Goal: Use online tool/utility: Utilize a website feature to perform a specific function

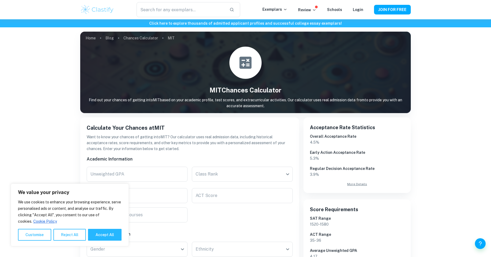
scroll to position [54, 0]
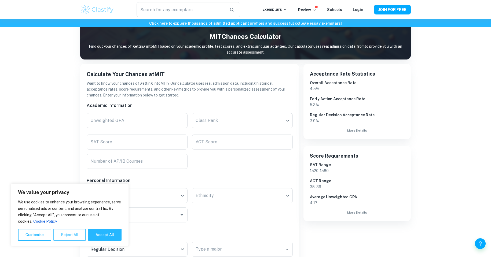
click at [72, 235] on button "Reject All" at bounding box center [69, 235] width 32 height 12
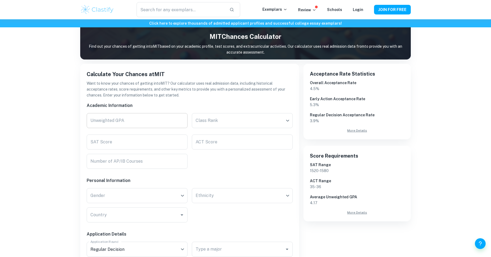
click at [139, 125] on input "Unweighted GPA" at bounding box center [137, 120] width 101 height 15
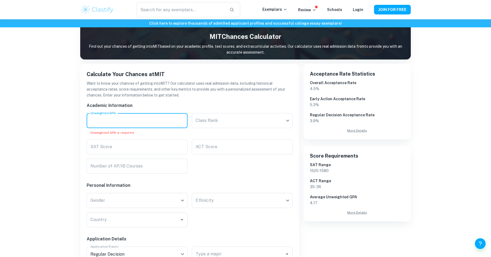
paste input "3.60"
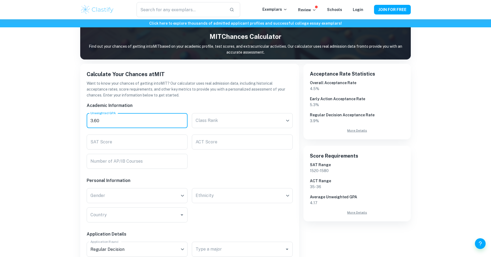
type input "3.60"
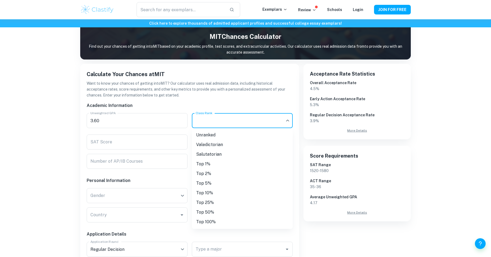
click at [229, 117] on body "We value your privacy We use cookies to enhance your browsing experience, serve…" at bounding box center [245, 94] width 491 height 257
click at [217, 137] on li "Unranked" at bounding box center [242, 135] width 101 height 10
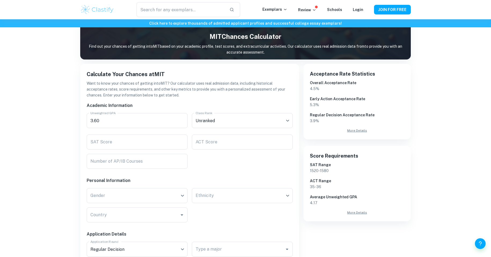
click at [229, 110] on div "Class Rank Unranked Class Rank" at bounding box center [239, 119] width 105 height 21
click at [225, 128] on div "Class Rank Unranked Class Rank" at bounding box center [242, 121] width 101 height 17
click at [225, 127] on body "We value your privacy We use cookies to enhance your browsing experience, serve…" at bounding box center [245, 94] width 491 height 257
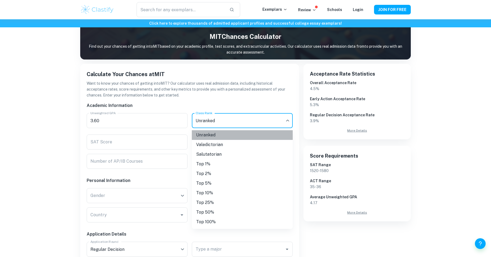
drag, startPoint x: 239, startPoint y: 138, endPoint x: 235, endPoint y: 127, distance: 11.8
click at [239, 134] on li "Unranked" at bounding box center [242, 135] width 101 height 10
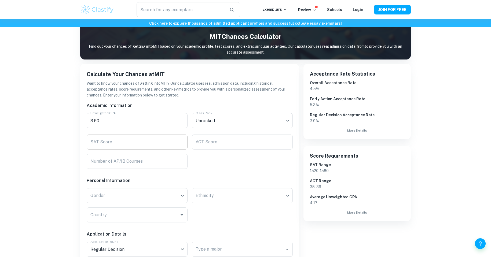
click at [161, 140] on input "SAT Score" at bounding box center [137, 142] width 101 height 15
type input "1500"
click at [205, 143] on input "ACT Score" at bounding box center [242, 142] width 101 height 15
click at [132, 160] on div "Number of AP/IB Courses Number of AP/IB Courses" at bounding box center [137, 161] width 101 height 15
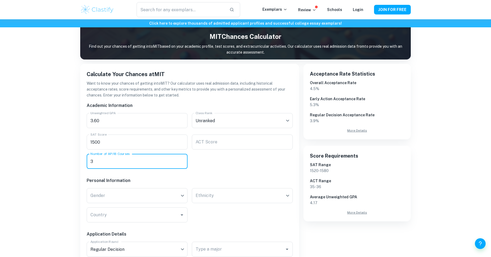
type input "3"
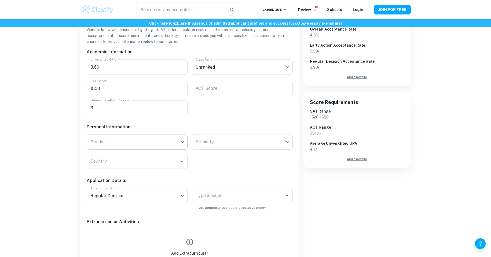
click at [112, 146] on body "We value your privacy We use cookies to enhance your browsing experience, serve…" at bounding box center [245, 40] width 491 height 257
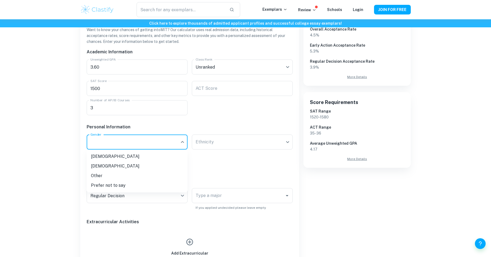
click at [109, 157] on li "[DEMOGRAPHIC_DATA]" at bounding box center [137, 157] width 101 height 10
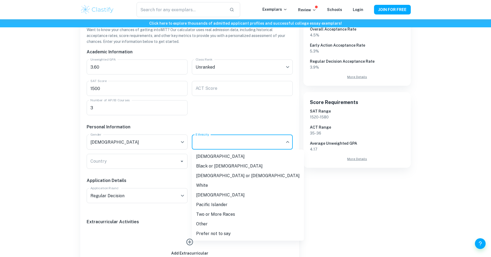
click at [258, 139] on body "We value your privacy We use cookies to enhance your browsing experience, serve…" at bounding box center [245, 40] width 491 height 257
click at [242, 182] on li "White" at bounding box center [248, 186] width 112 height 10
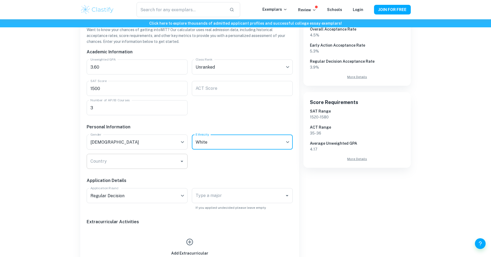
click at [152, 167] on div "Country" at bounding box center [137, 161] width 101 height 15
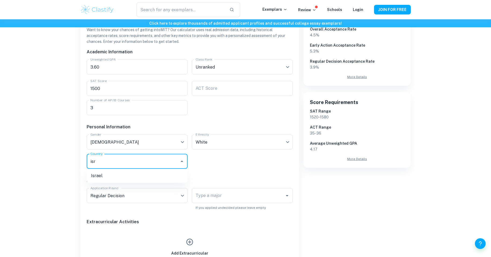
click at [146, 173] on li "Israel" at bounding box center [137, 176] width 101 height 10
type input "isr"
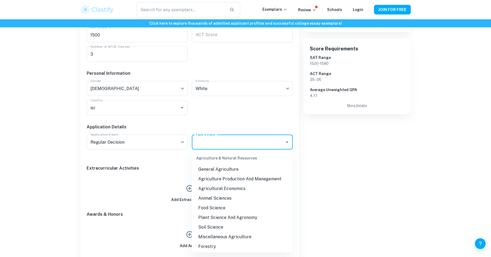
click at [205, 138] on div "Type a major Type a major" at bounding box center [242, 142] width 101 height 15
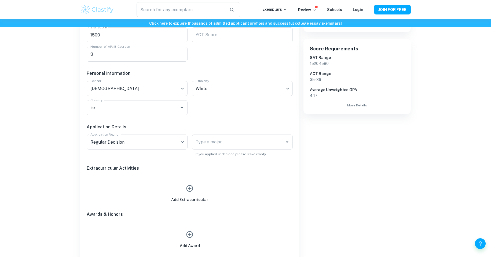
click at [208, 125] on h6 "Application Details" at bounding box center [190, 127] width 206 height 6
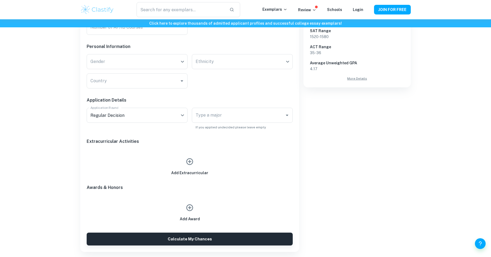
click at [189, 166] on button "button" at bounding box center [189, 161] width 12 height 12
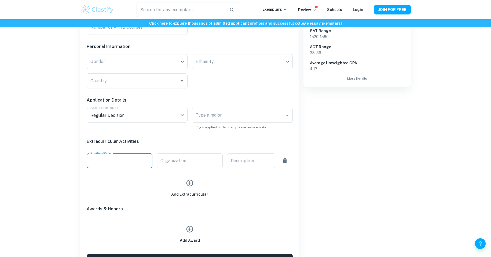
click at [143, 162] on input "Position/Role" at bounding box center [120, 160] width 66 height 15
click at [168, 164] on input "Organization" at bounding box center [190, 160] width 66 height 15
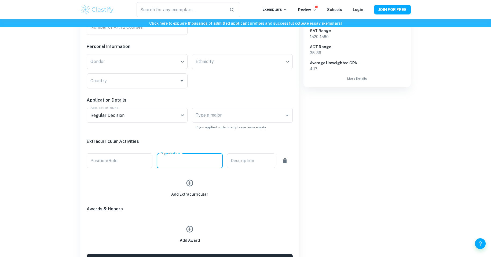
click at [168, 162] on input "Organization" at bounding box center [190, 160] width 66 height 15
click at [169, 142] on h6 "Extracurricular Activities" at bounding box center [190, 141] width 206 height 6
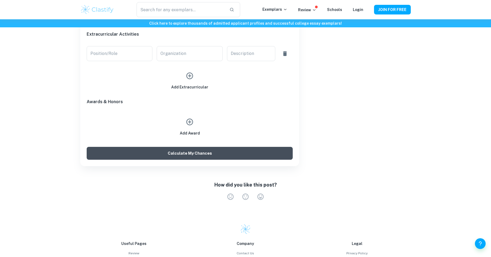
click at [166, 150] on button "Calculate My Chances" at bounding box center [190, 153] width 206 height 13
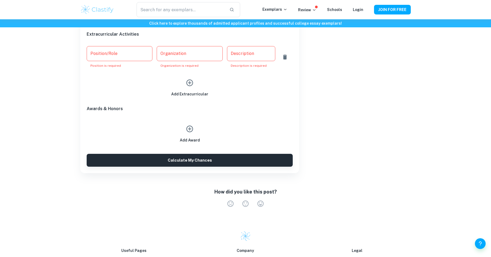
scroll to position [267, 0]
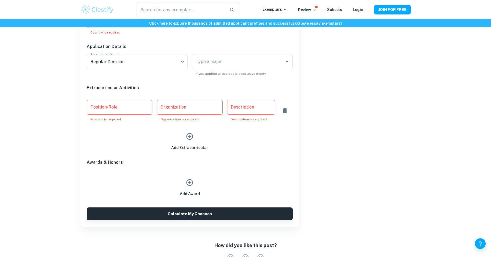
click at [108, 108] on input "Position/Role" at bounding box center [120, 107] width 66 height 15
click at [284, 109] on icon "button" at bounding box center [285, 110] width 4 height 5
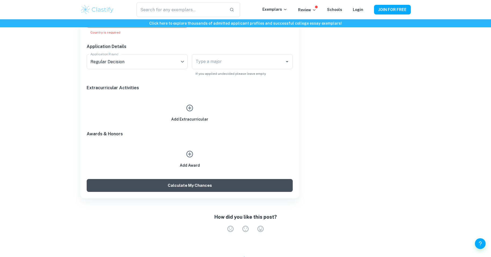
click at [186, 183] on button "Calculate My Chances" at bounding box center [190, 185] width 206 height 13
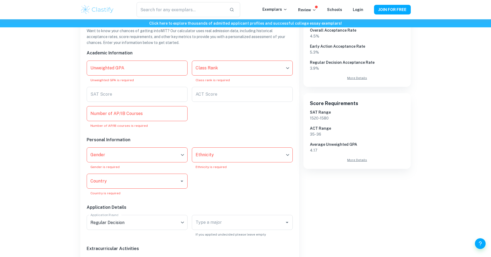
scroll to position [53, 0]
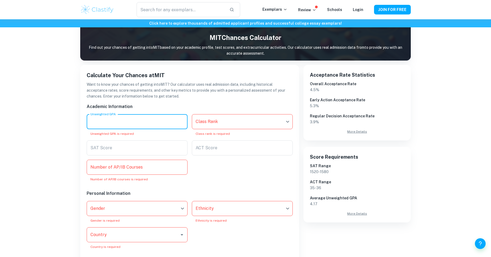
click at [116, 117] on div "Unweighted GPA Unweighted GPA Unweighted GPA is required" at bounding box center [137, 125] width 101 height 22
type input "3.6"
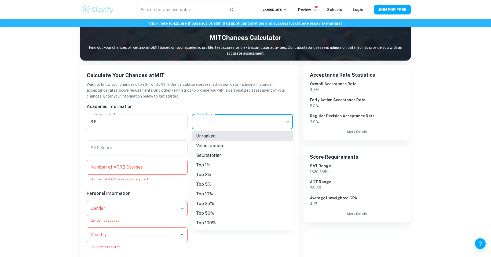
click at [221, 127] on body "We value your privacy We use cookies to enhance your browsing experience, serve…" at bounding box center [245, 95] width 491 height 257
click at [218, 134] on li "Unranked" at bounding box center [242, 136] width 101 height 10
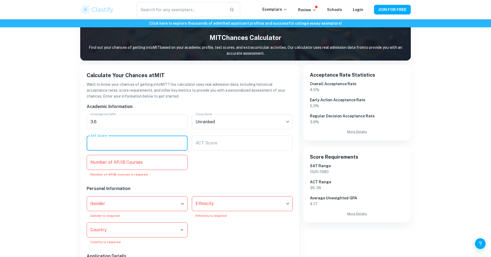
click at [143, 144] on input "SAT Score" at bounding box center [137, 143] width 101 height 15
type input "1500"
click at [246, 163] on div "Academic Information Unweighted GPA 3.6 Unweighted GPA Class Rank Unranked Clas…" at bounding box center [187, 250] width 210 height 302
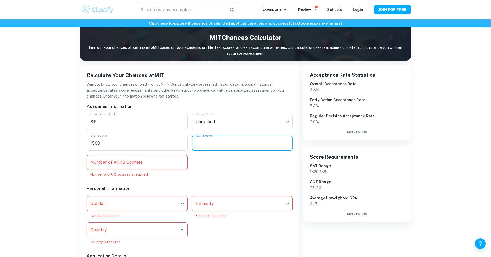
click at [240, 148] on input "ACT Score" at bounding box center [242, 143] width 101 height 15
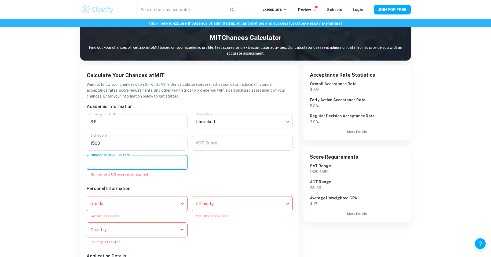
click at [161, 159] on input "Number of AP/IB Courses" at bounding box center [137, 162] width 101 height 15
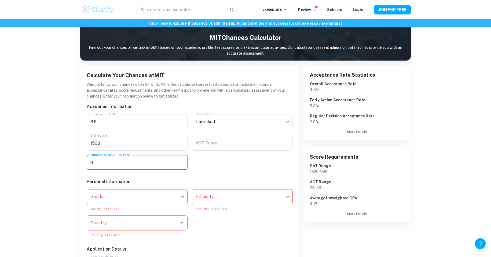
type input "3"
click at [123, 196] on body "We value your privacy We use cookies to enhance your browsing experience, serve…" at bounding box center [245, 95] width 491 height 257
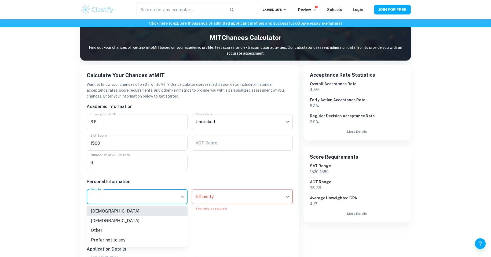
click at [117, 214] on li "[DEMOGRAPHIC_DATA]" at bounding box center [137, 211] width 101 height 10
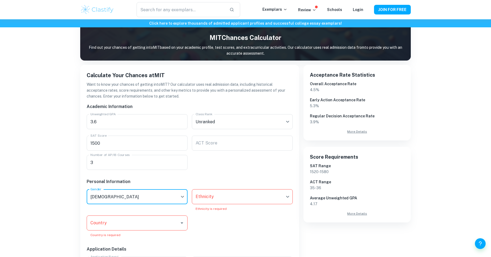
click at [210, 197] on body "We value your privacy We use cookies to enhance your browsing experience, serve…" at bounding box center [245, 95] width 491 height 257
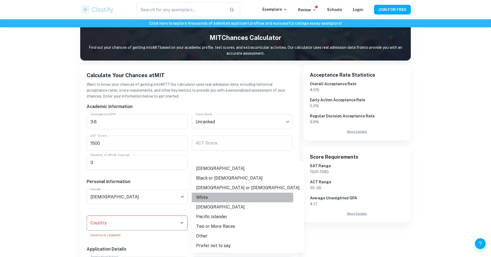
click at [210, 198] on li "White" at bounding box center [248, 198] width 112 height 10
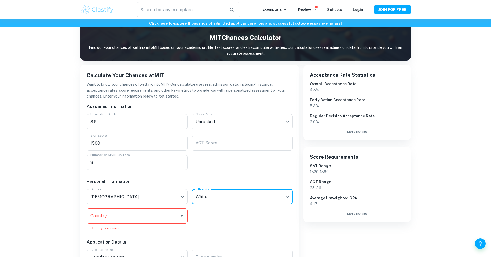
click at [142, 223] on div "Country" at bounding box center [137, 216] width 101 height 15
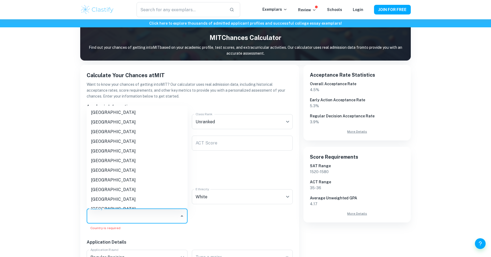
click at [143, 216] on input "Country" at bounding box center [133, 216] width 88 height 10
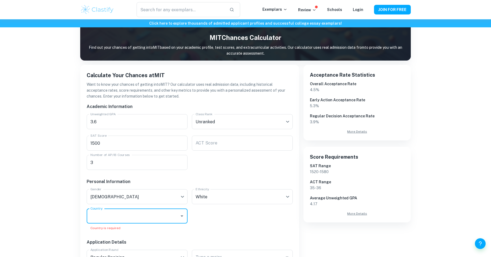
click at [143, 216] on input "Country" at bounding box center [133, 216] width 88 height 10
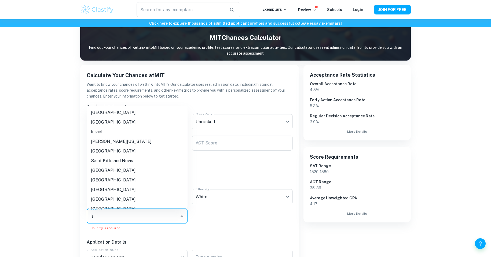
type input "i"
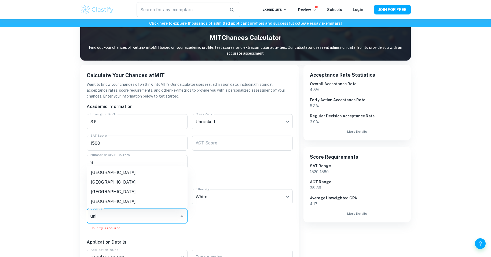
click at [113, 200] on li "[GEOGRAPHIC_DATA]" at bounding box center [137, 202] width 101 height 10
type input "uni"
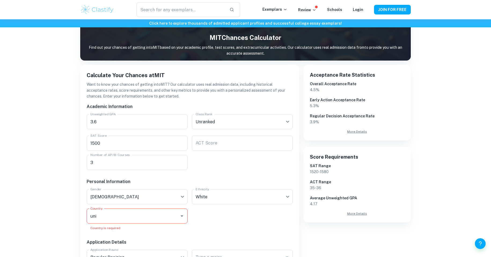
scroll to position [187, 0]
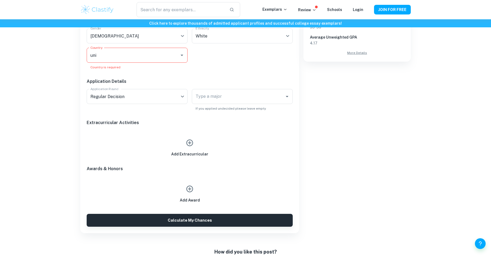
click at [138, 218] on button "Calculate My Chances" at bounding box center [190, 220] width 206 height 13
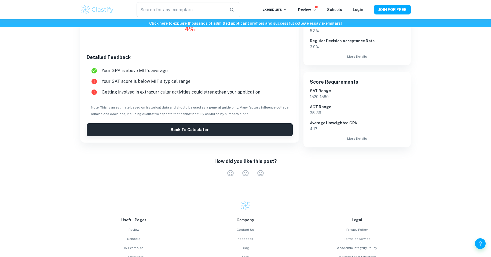
scroll to position [47, 0]
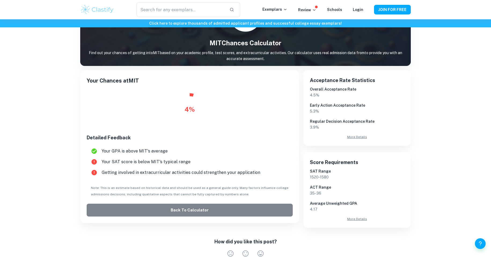
click at [149, 214] on button "Back to Calculator" at bounding box center [190, 210] width 206 height 13
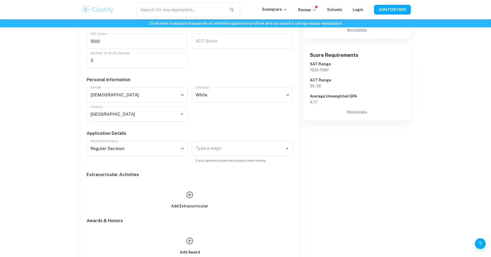
scroll to position [181, 0]
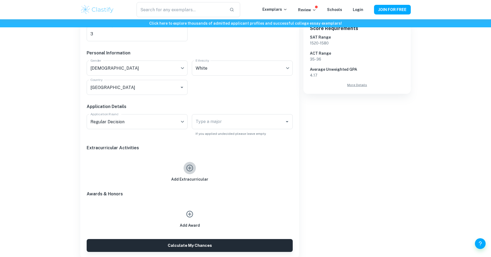
click at [191, 170] on icon "button" at bounding box center [189, 168] width 8 height 8
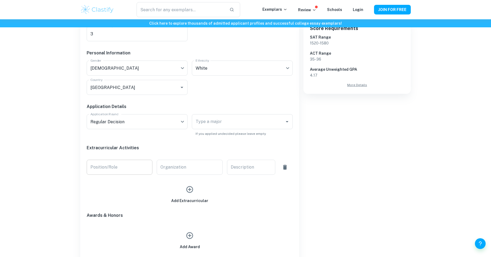
click at [133, 172] on input "Position/Role" at bounding box center [120, 167] width 66 height 15
type input "uni"
click at [159, 166] on input "Organization" at bounding box center [190, 167] width 66 height 15
click at [221, 166] on input "uni" at bounding box center [190, 167] width 66 height 15
type input "uni"
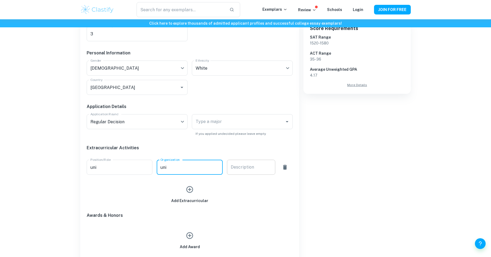
click at [239, 171] on div "x Description" at bounding box center [251, 167] width 48 height 15
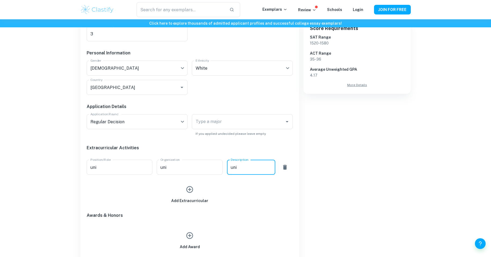
type textarea "uni"
click at [30, 144] on div "Click here to explore thousands of admitted applicant profiles and successful c…" at bounding box center [245, 156] width 491 height 637
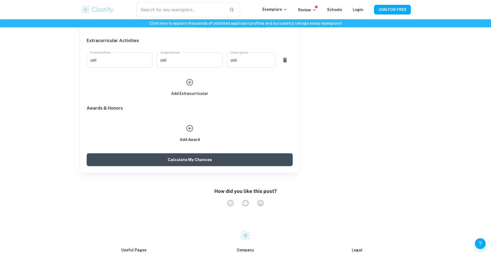
click at [154, 164] on button "Calculate My Chances" at bounding box center [190, 159] width 206 height 13
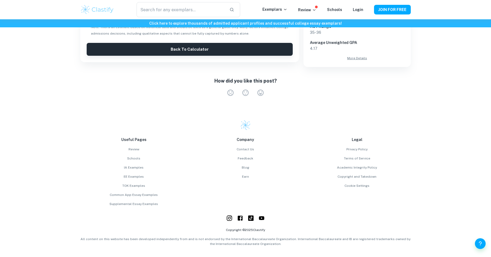
scroll to position [74, 0]
